Goal: Find specific page/section: Find specific page/section

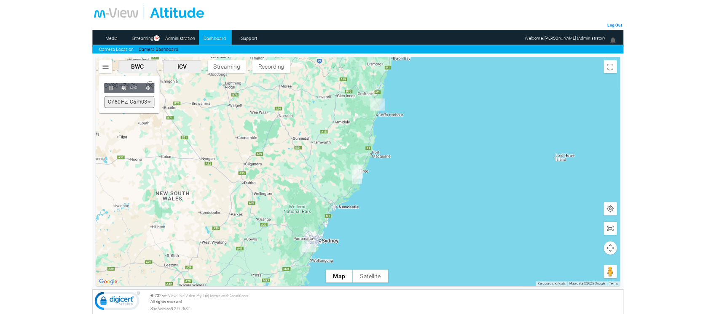
scroll to position [1, 0]
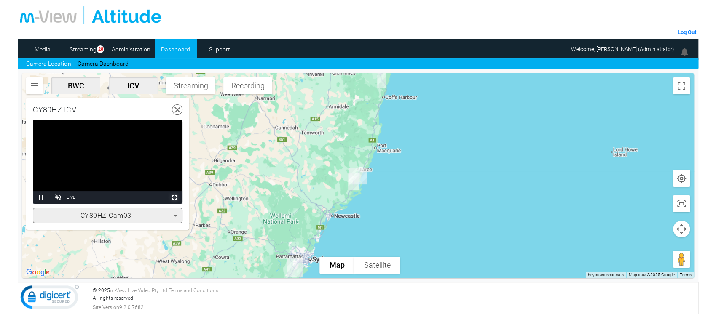
click at [175, 198] on span "Video Player" at bounding box center [174, 198] width 17 height 0
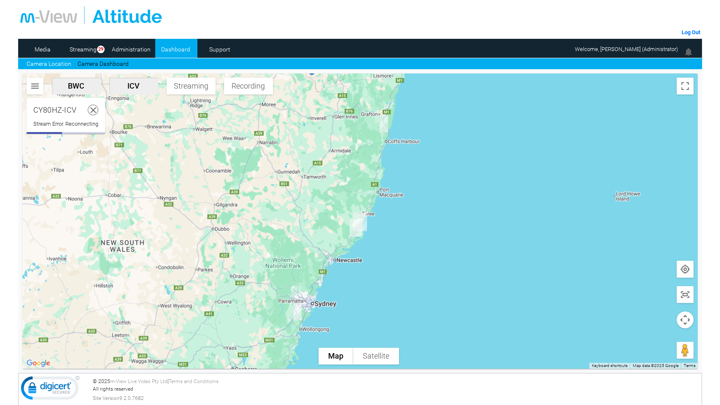
click at [93, 109] on html "m-View Web Portal Log Out Media Streaming 29 Administration Dashboard Support C…" at bounding box center [360, 202] width 720 height 405
click at [62, 113] on html "m-View Web Portal Log Out Media Streaming 29 Administration Dashboard Support C…" at bounding box center [360, 202] width 720 height 405
click at [94, 115] on html "m-View Web Portal Log Out Media Streaming 29 Administration Dashboard Support C…" at bounding box center [360, 202] width 720 height 405
click at [93, 107] on html "m-View Web Portal Log Out Media Streaming 29 Administration Dashboard Support C…" at bounding box center [360, 202] width 720 height 405
click at [355, 228] on html "m-View Web Portal Log Out Media Streaming 29 Administration Dashboard Support C…" at bounding box center [360, 202] width 720 height 405
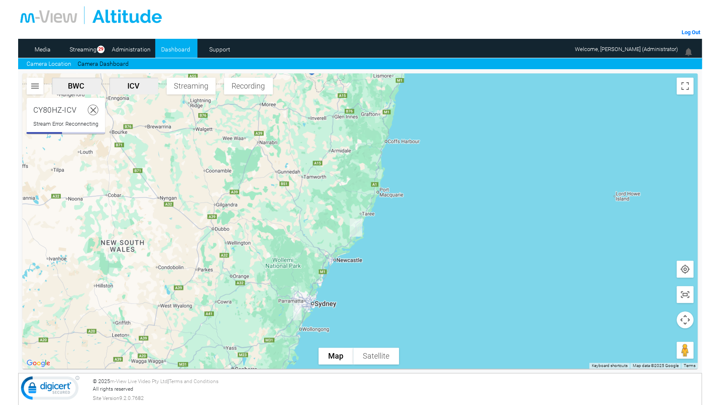
click at [355, 228] on html "m-View Web Portal Log Out Media Streaming 29 Administration Dashboard Support C…" at bounding box center [360, 202] width 720 height 405
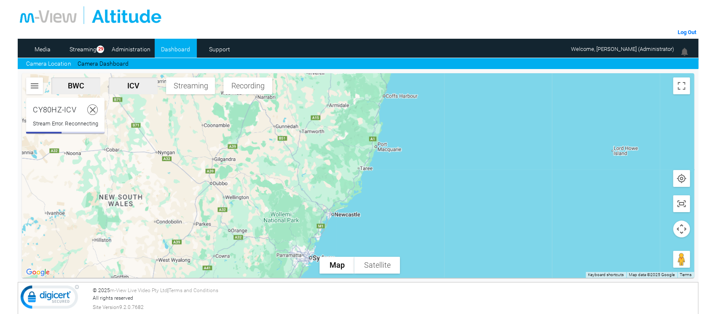
click at [94, 110] on use at bounding box center [93, 110] width 6 height 6
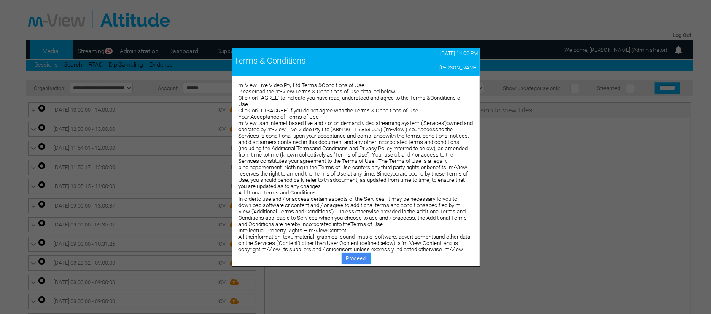
click at [361, 258] on link "Proceed" at bounding box center [355, 259] width 29 height 12
